Goal: Task Accomplishment & Management: Use online tool/utility

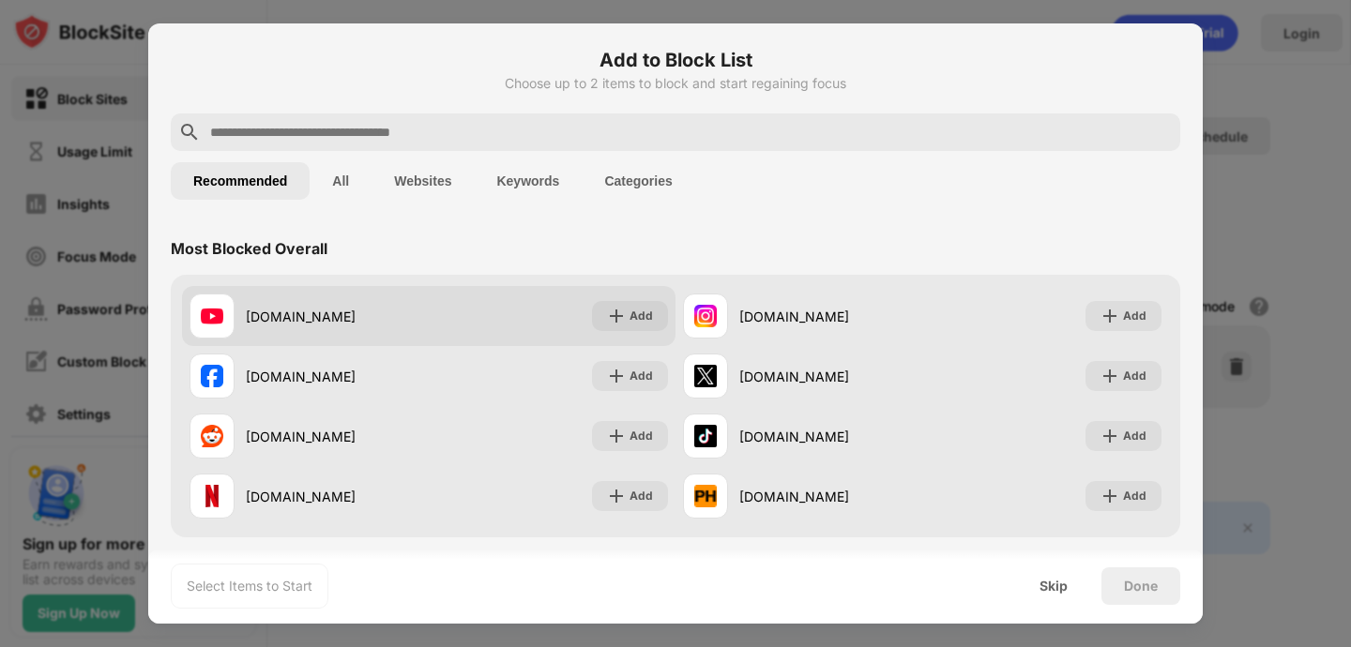
click at [472, 323] on div "[DOMAIN_NAME] Add" at bounding box center [428, 316] width 493 height 60
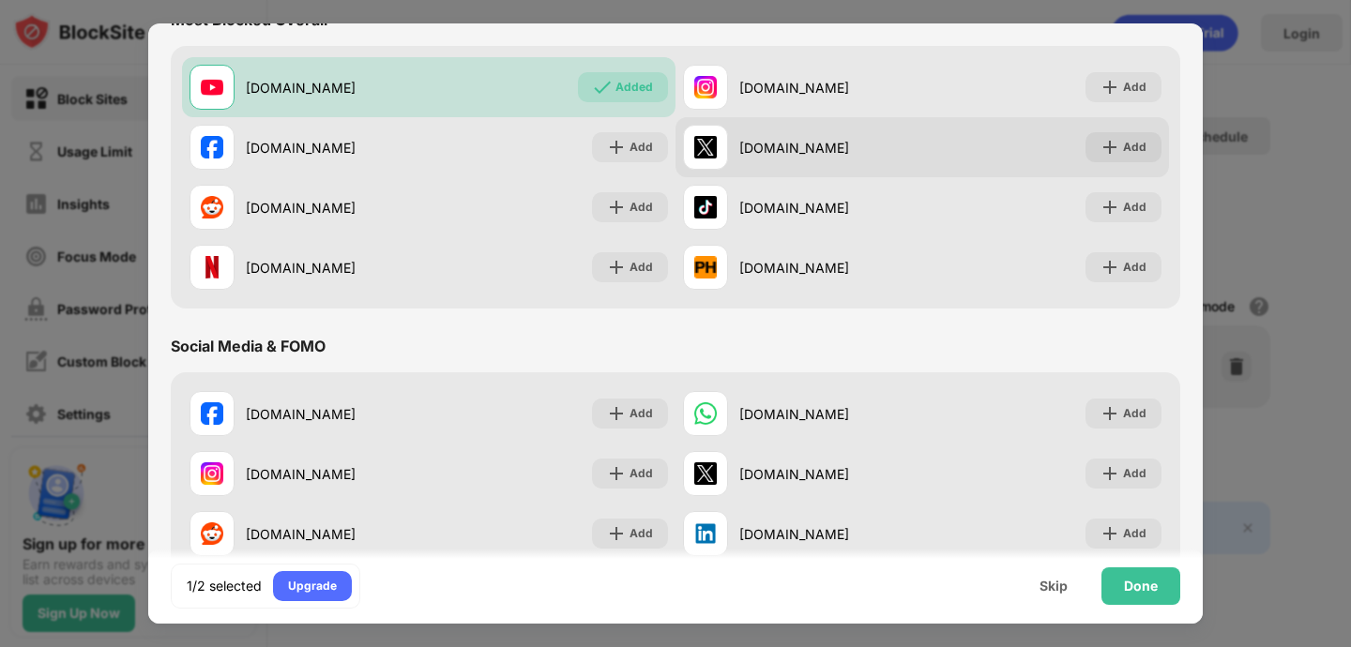
scroll to position [263, 0]
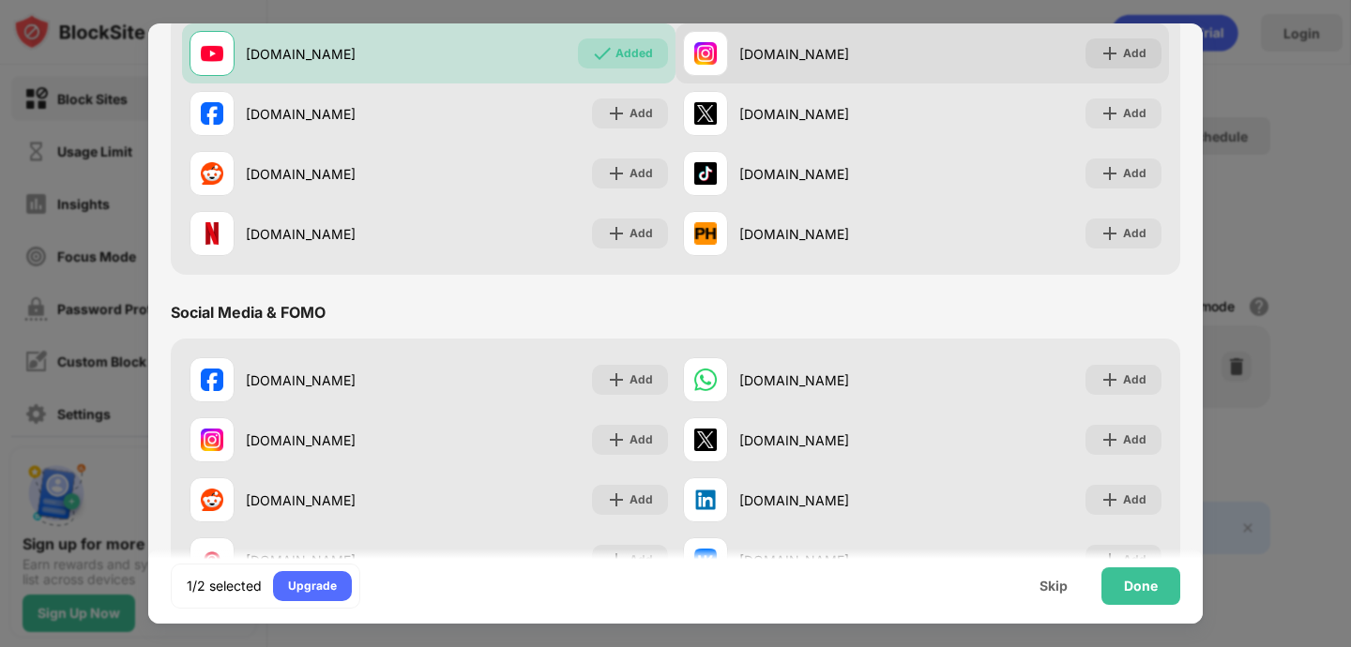
click at [819, 63] on div "[DOMAIN_NAME]" at bounding box center [830, 54] width 183 height 20
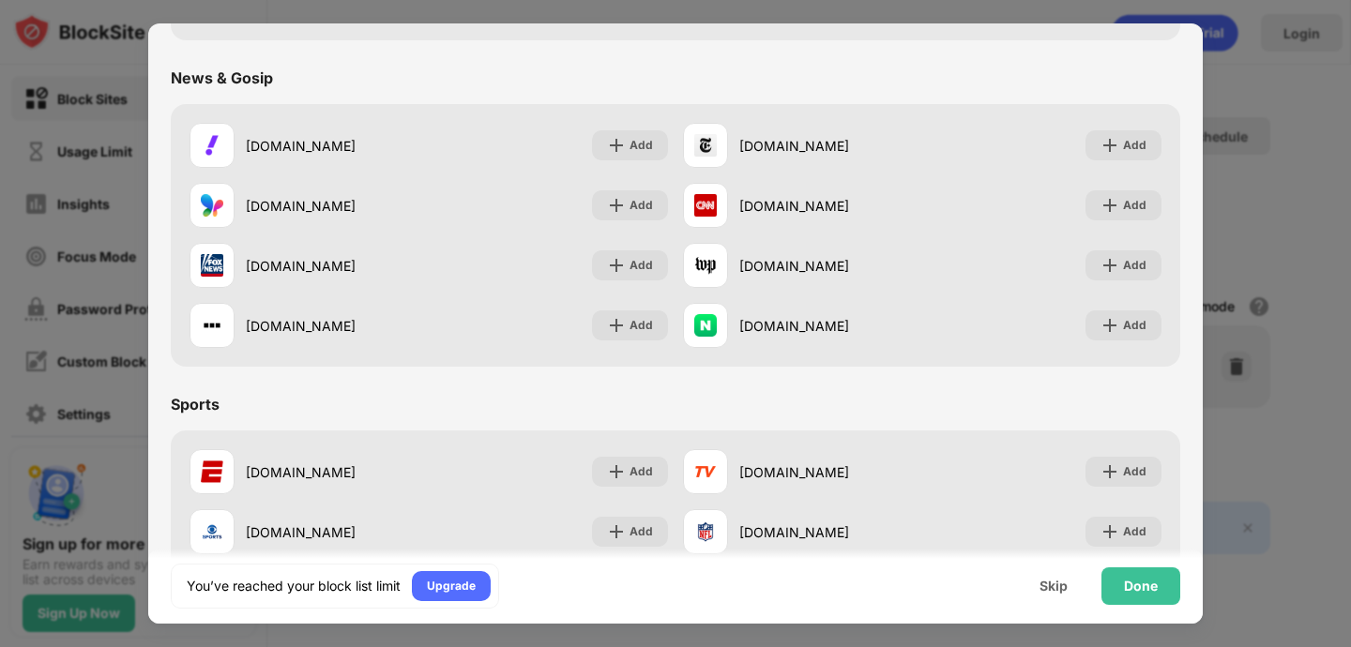
scroll to position [1190, 0]
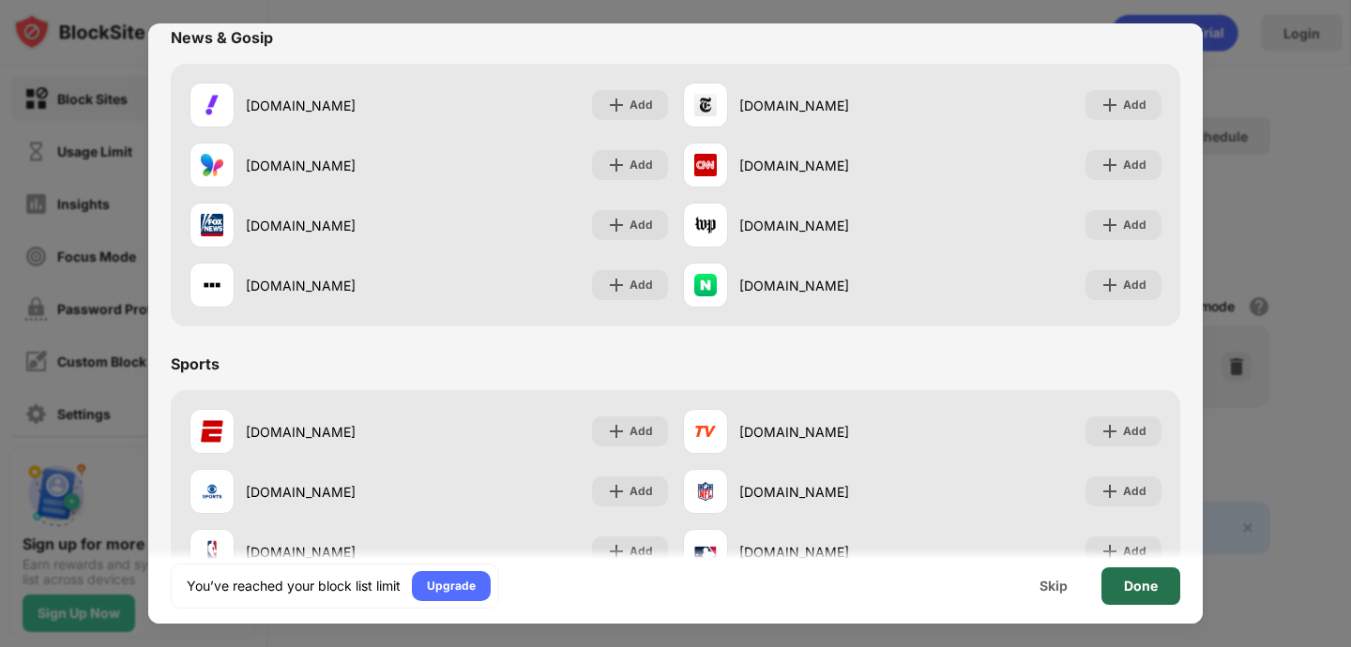
click at [1129, 581] on div "Done" at bounding box center [1141, 586] width 34 height 15
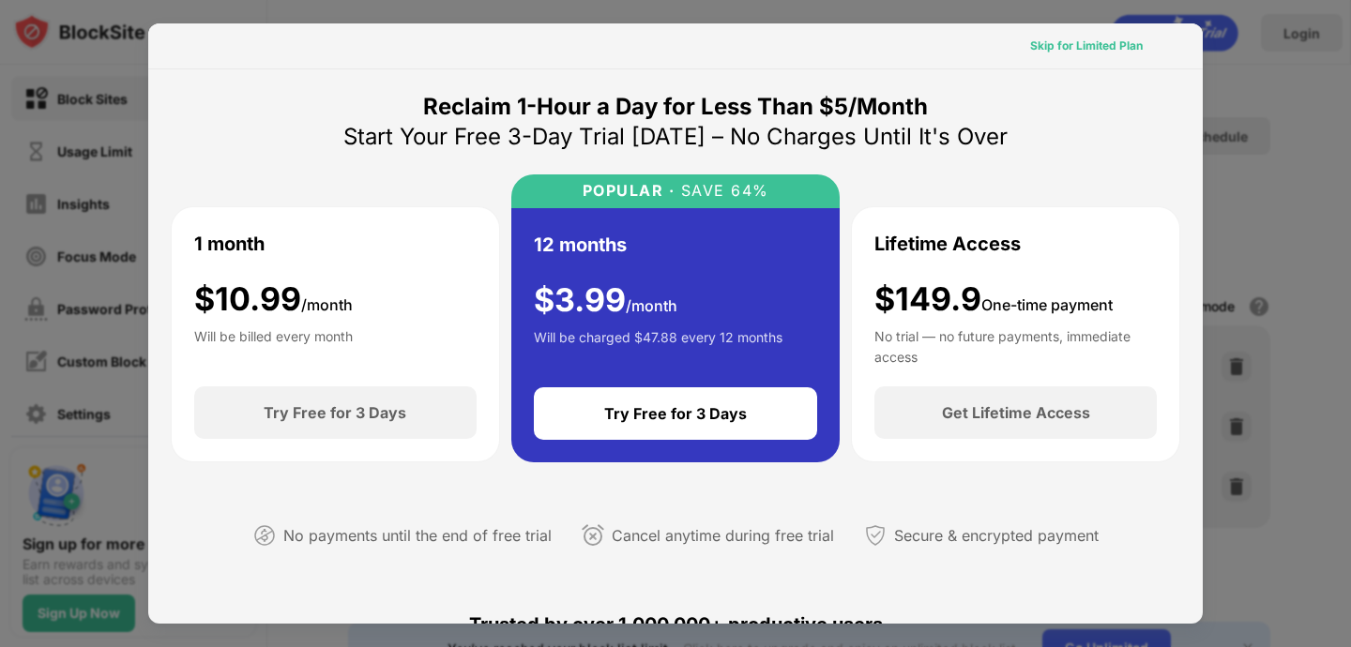
click at [1114, 34] on div "Skip for Limited Plan" at bounding box center [1086, 46] width 143 height 30
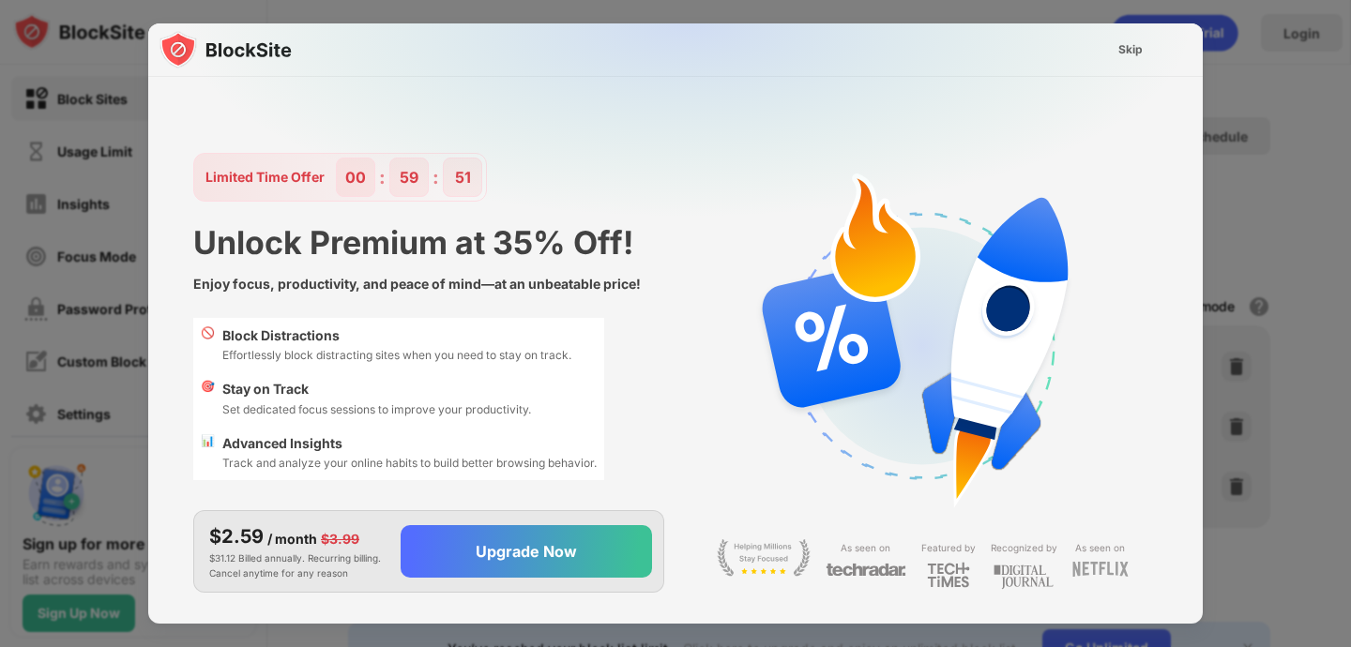
click at [1116, 49] on div "Skip" at bounding box center [1130, 50] width 54 height 30
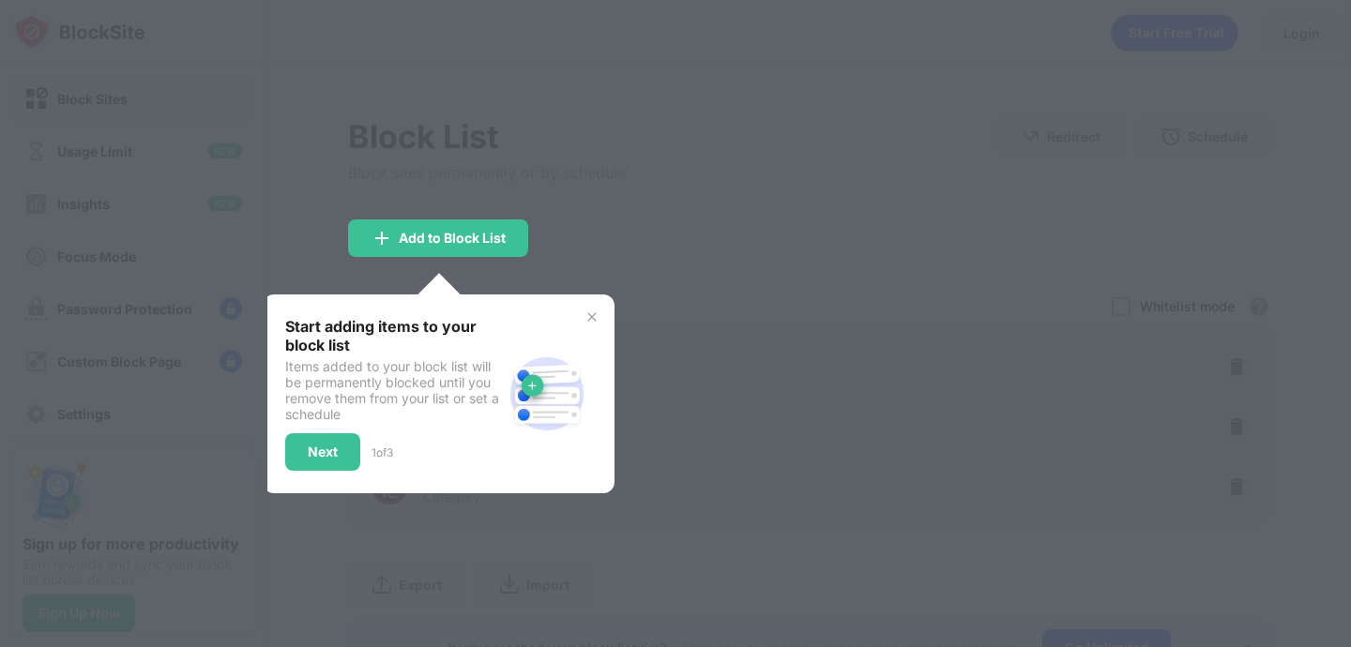
click at [583, 280] on div at bounding box center [675, 323] width 1351 height 647
click at [595, 310] on img at bounding box center [591, 317] width 15 height 15
